Goal: Navigation & Orientation: Find specific page/section

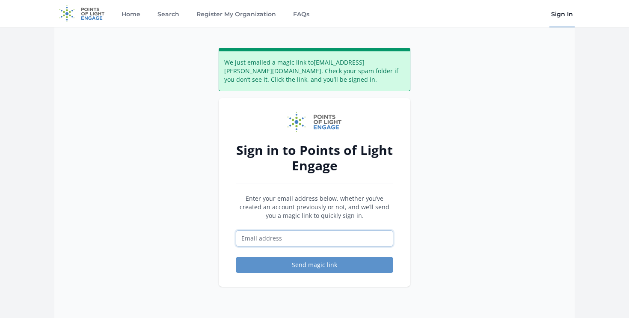
click at [331, 241] on input "Email address" at bounding box center [314, 238] width 157 height 16
type input "[EMAIL_ADDRESS][PERSON_NAME][DOMAIN_NAME]"
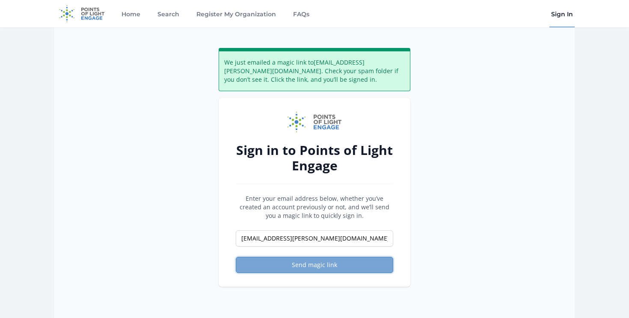
click at [306, 268] on button "Send magic link" at bounding box center [314, 265] width 157 height 16
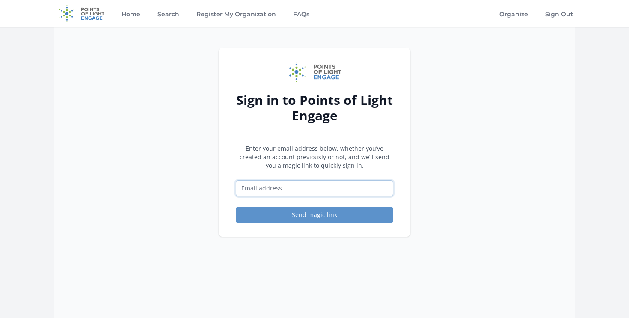
click at [333, 191] on input "Email address" at bounding box center [314, 188] width 157 height 16
type input "[EMAIL_ADDRESS][PERSON_NAME][DOMAIN_NAME]"
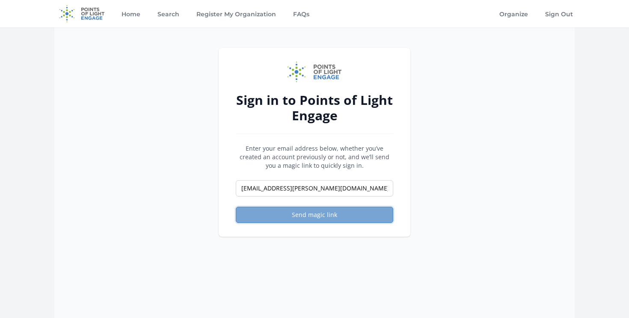
click at [327, 215] on button "Send magic link" at bounding box center [314, 215] width 157 height 16
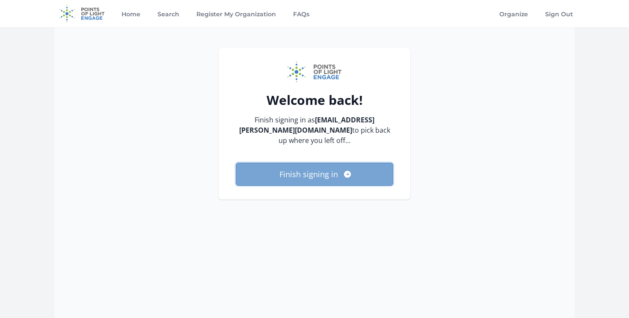
click at [348, 170] on icon "submit" at bounding box center [347, 174] width 9 height 9
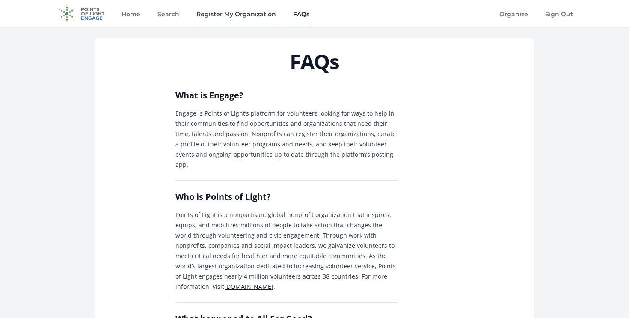
click at [247, 18] on link "Register My Organization" at bounding box center [236, 13] width 83 height 27
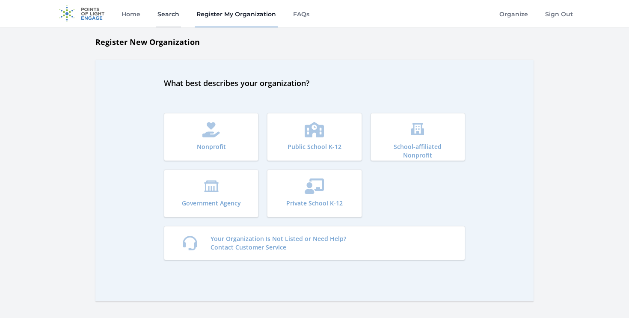
click at [166, 17] on link "Search" at bounding box center [168, 13] width 25 height 27
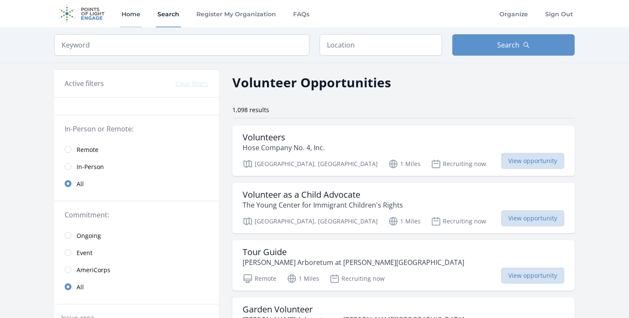
click at [125, 20] on link "Home" at bounding box center [131, 13] width 22 height 27
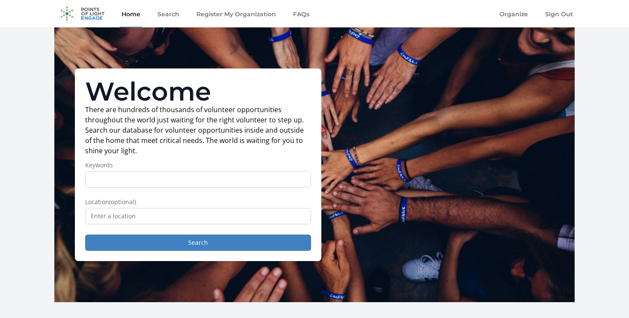
click at [83, 15] on img at bounding box center [81, 13] width 55 height 27
click at [172, 14] on link "Search" at bounding box center [168, 13] width 25 height 27
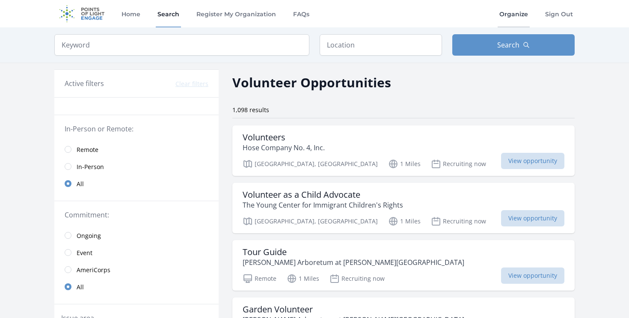
click at [520, 16] on link "Organize" at bounding box center [514, 13] width 32 height 27
